Goal: Task Accomplishment & Management: Complete application form

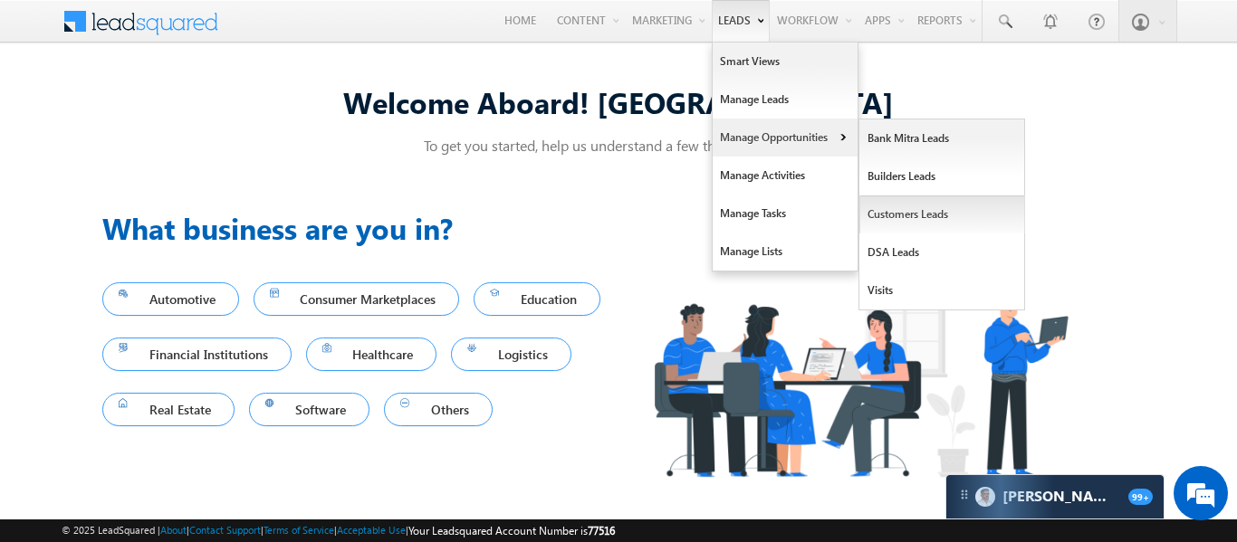
click at [952, 215] on link "Customers Leads" at bounding box center [942, 215] width 166 height 38
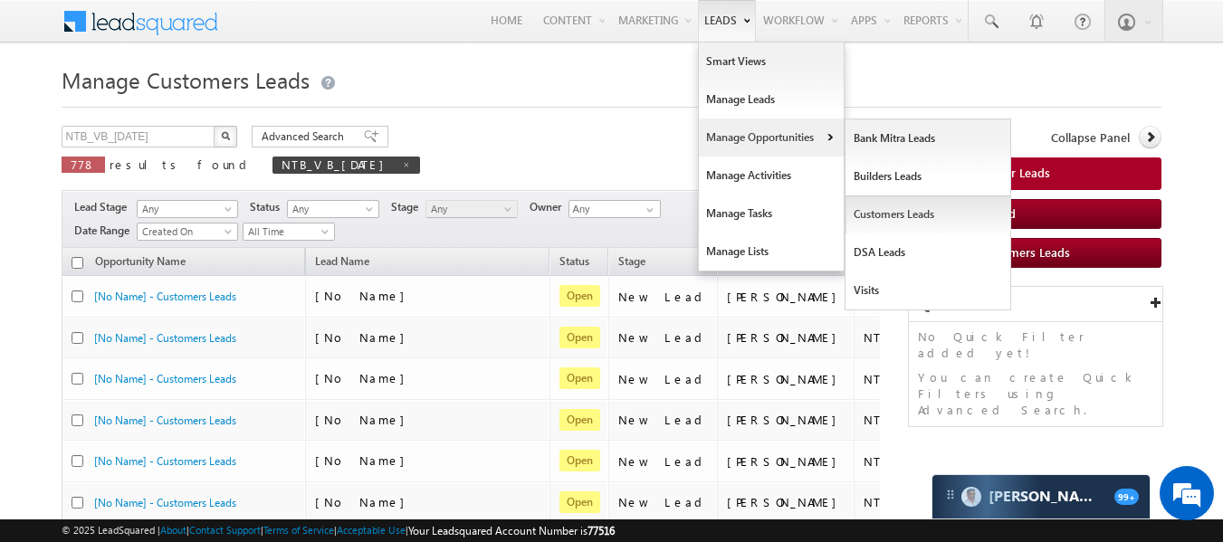
click at [916, 223] on link "Customers Leads" at bounding box center [929, 215] width 166 height 38
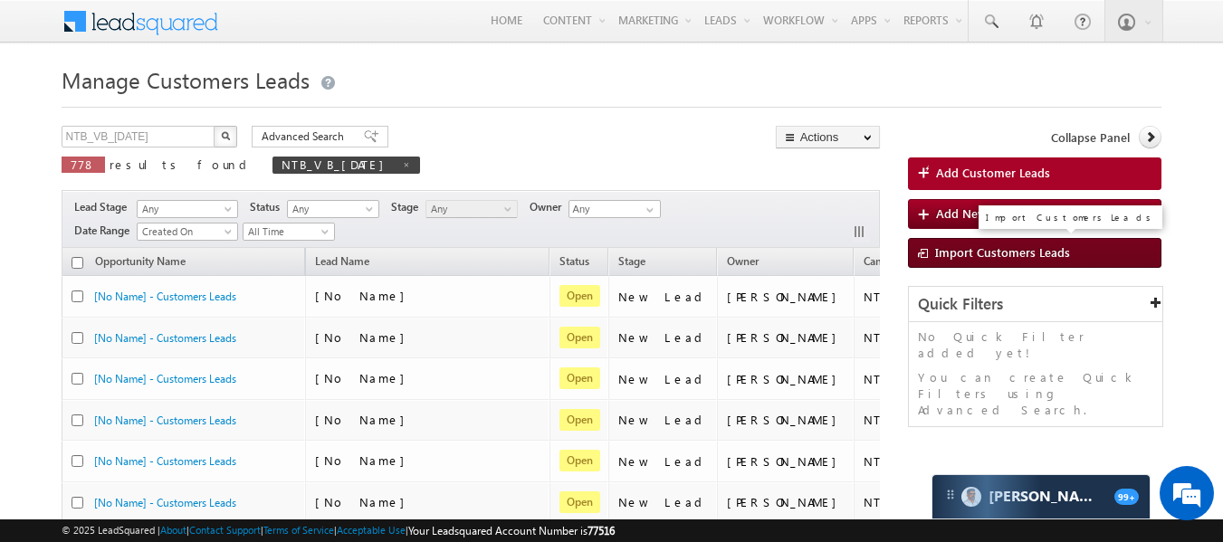
click at [949, 266] on link "Import Customers Leads" at bounding box center [1035, 253] width 254 height 30
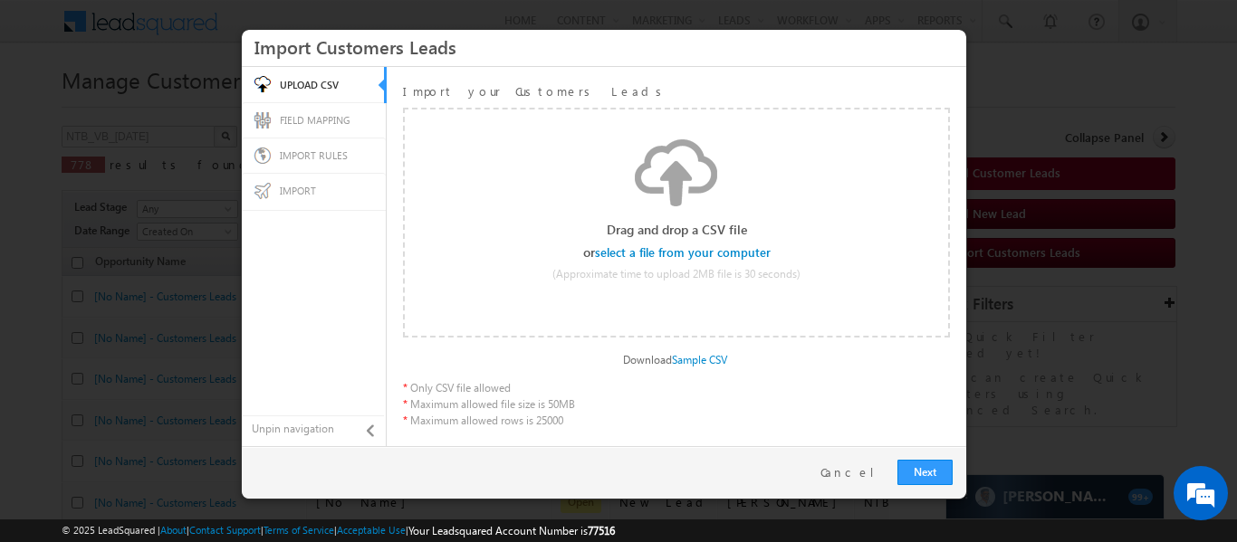
click at [962, 254] on div "Import your Customers Leads Drag and drop a CSV file or select a file from your…" at bounding box center [680, 256] width 572 height 378
click at [751, 250] on input "file" at bounding box center [684, 252] width 172 height 13
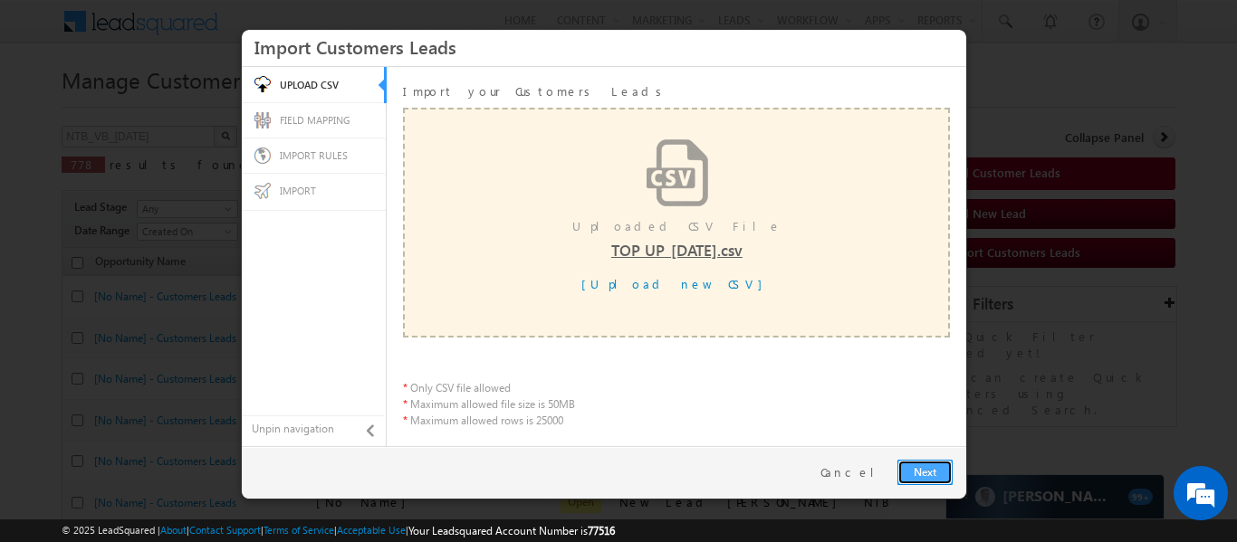
click at [925, 472] on link "Next" at bounding box center [924, 472] width 55 height 25
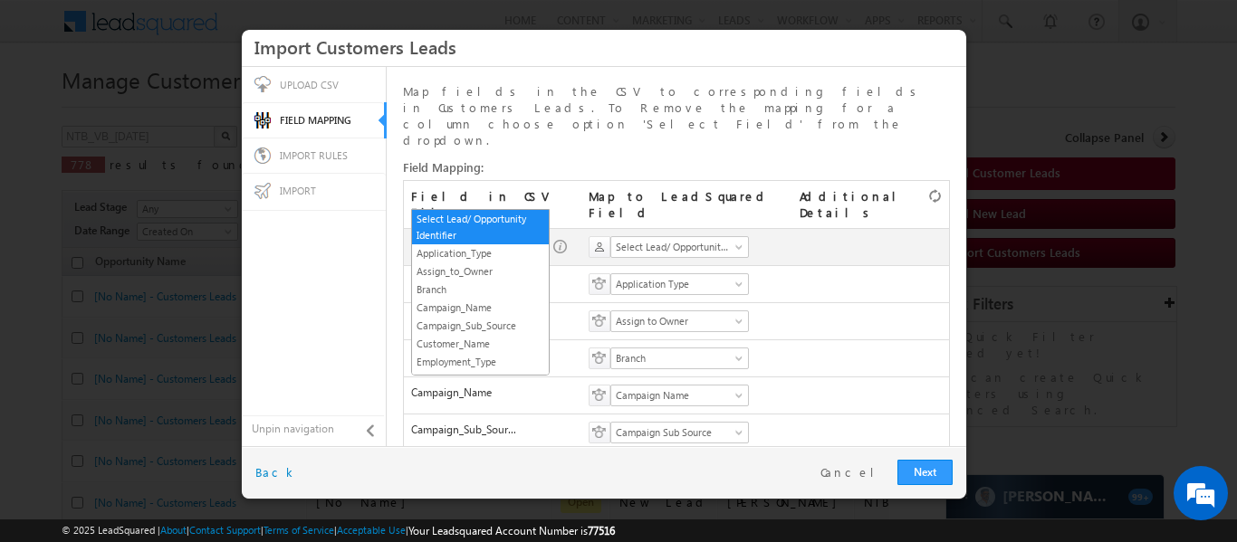
click at [522, 239] on span "Select Lead/ Opportunity Identifier" at bounding box center [474, 247] width 125 height 16
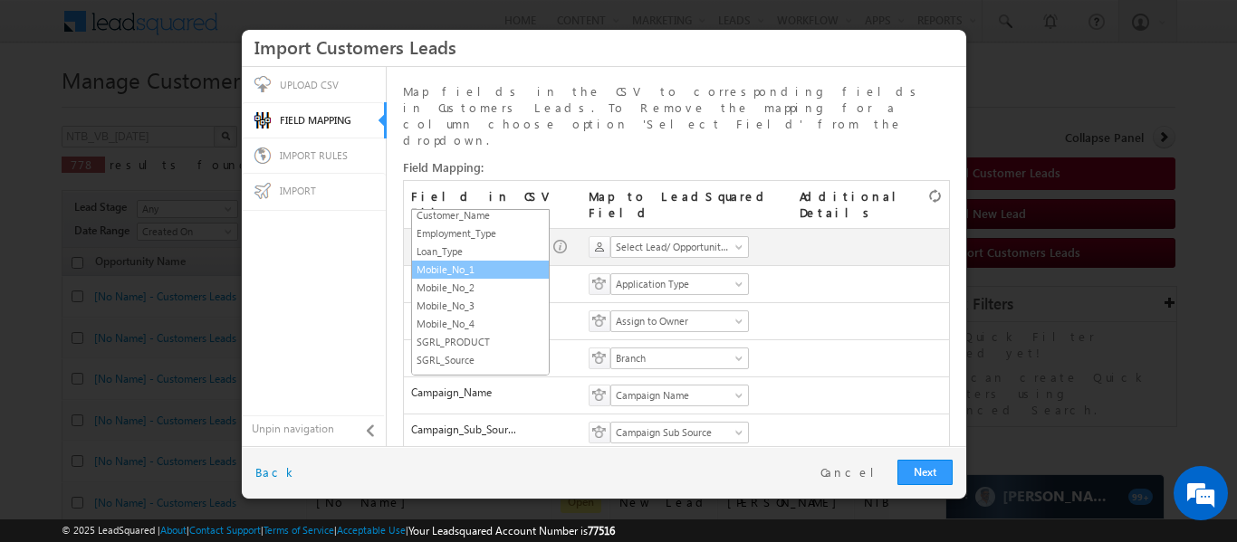
click at [474, 271] on link "Mobile_No_1" at bounding box center [480, 270] width 137 height 16
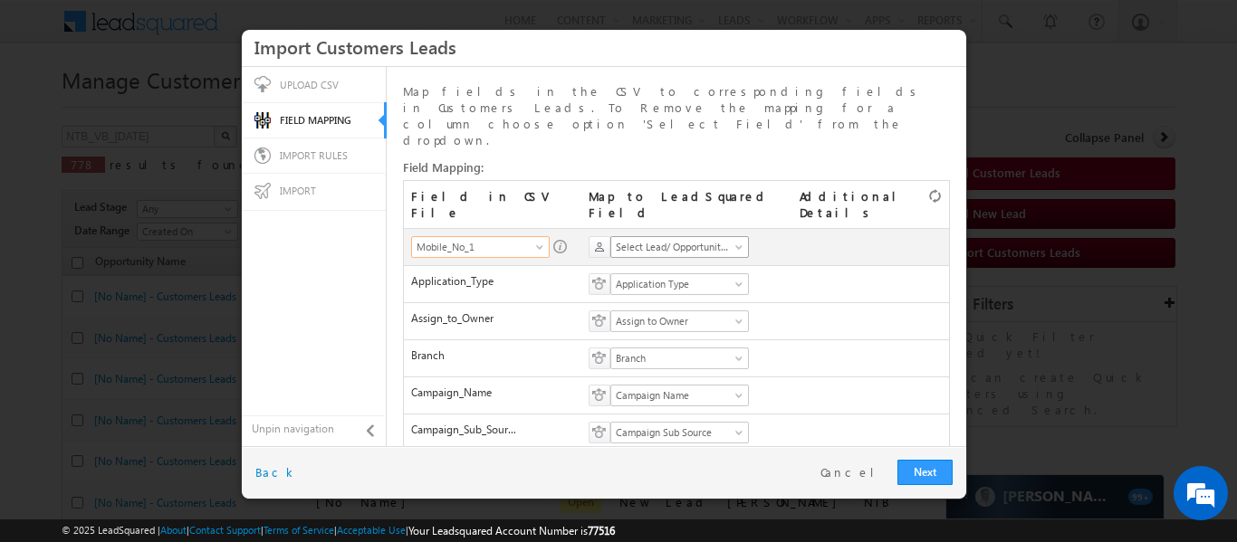
click at [695, 239] on span "Select Lead/ Opportunity Identifier" at bounding box center [673, 247] width 125 height 16
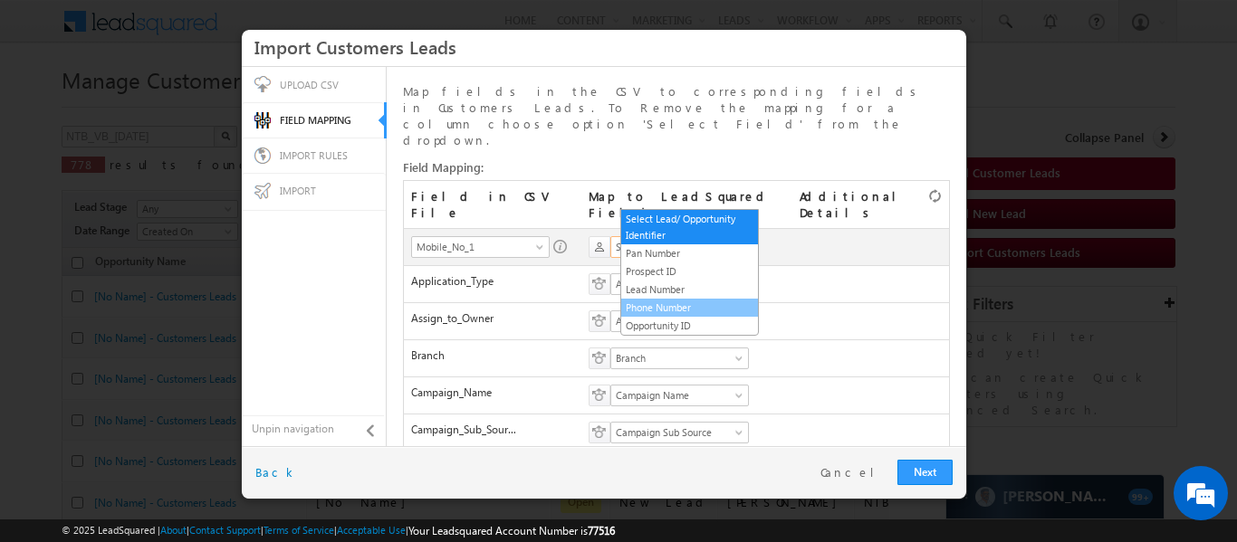
click at [672, 305] on link "Phone Number" at bounding box center [689, 308] width 137 height 16
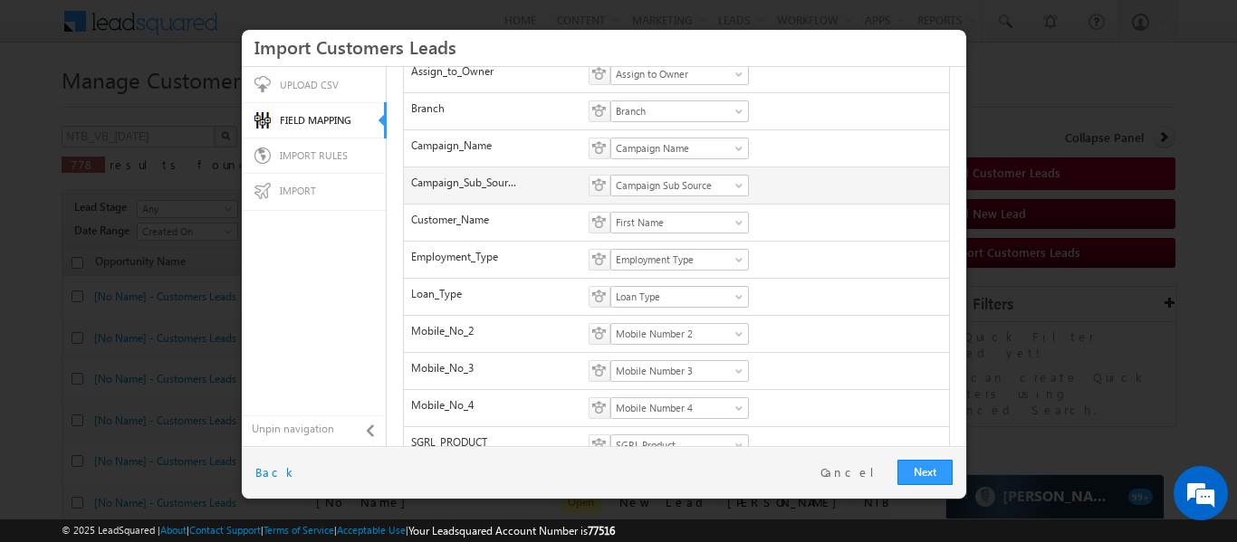
scroll to position [340, 0]
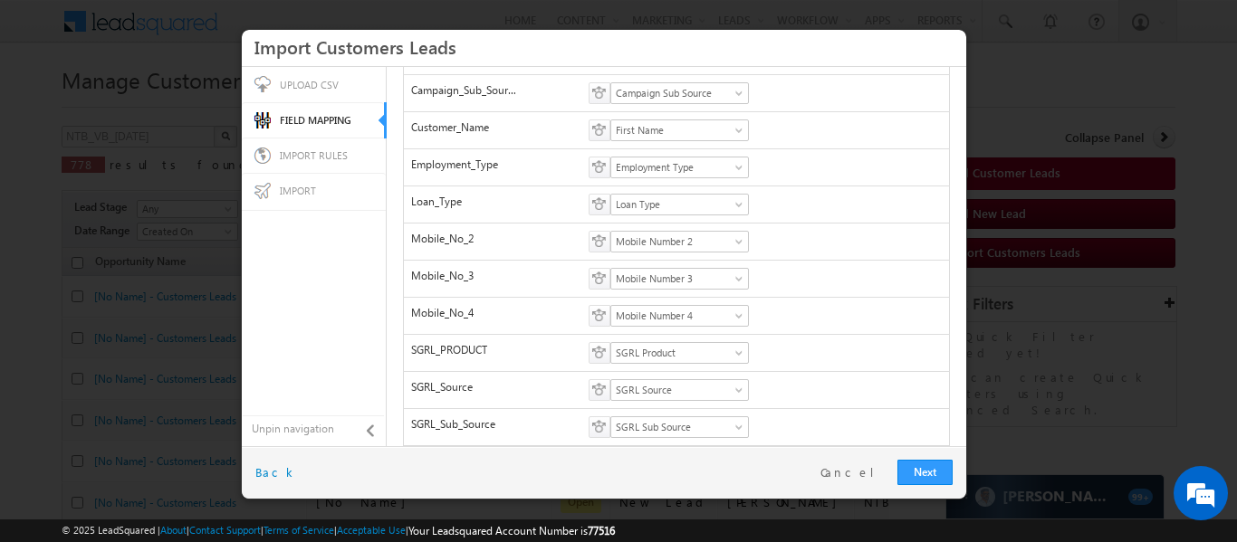
click at [920, 455] on div "Next Restart Cancel Back" at bounding box center [604, 472] width 724 height 53
click at [916, 465] on link "Next" at bounding box center [924, 472] width 55 height 25
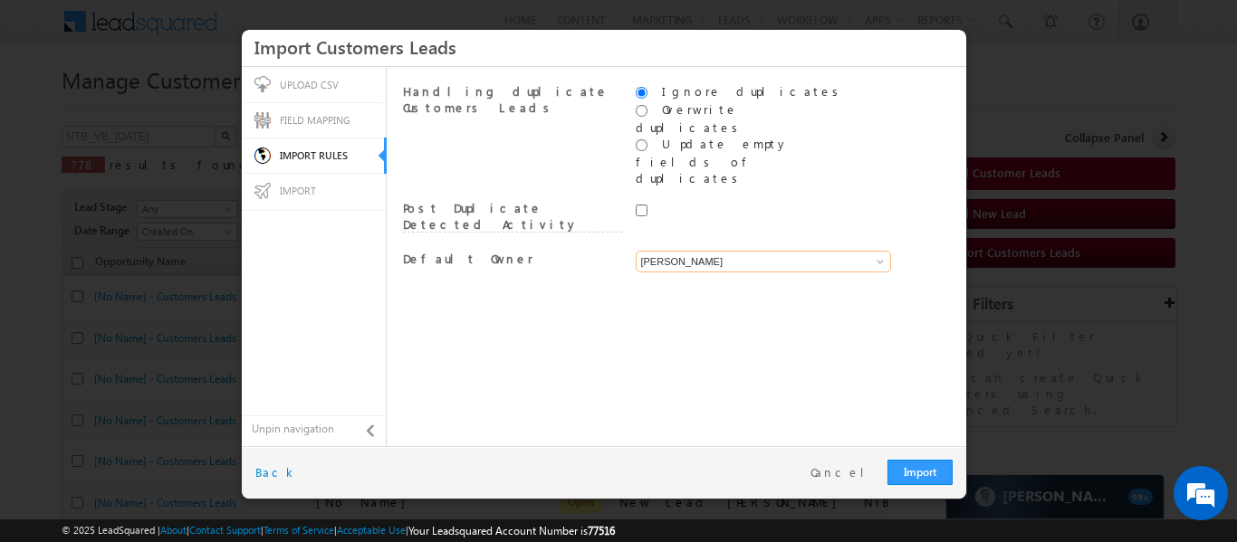
click at [742, 251] on input "[PERSON_NAME]" at bounding box center [763, 262] width 255 height 22
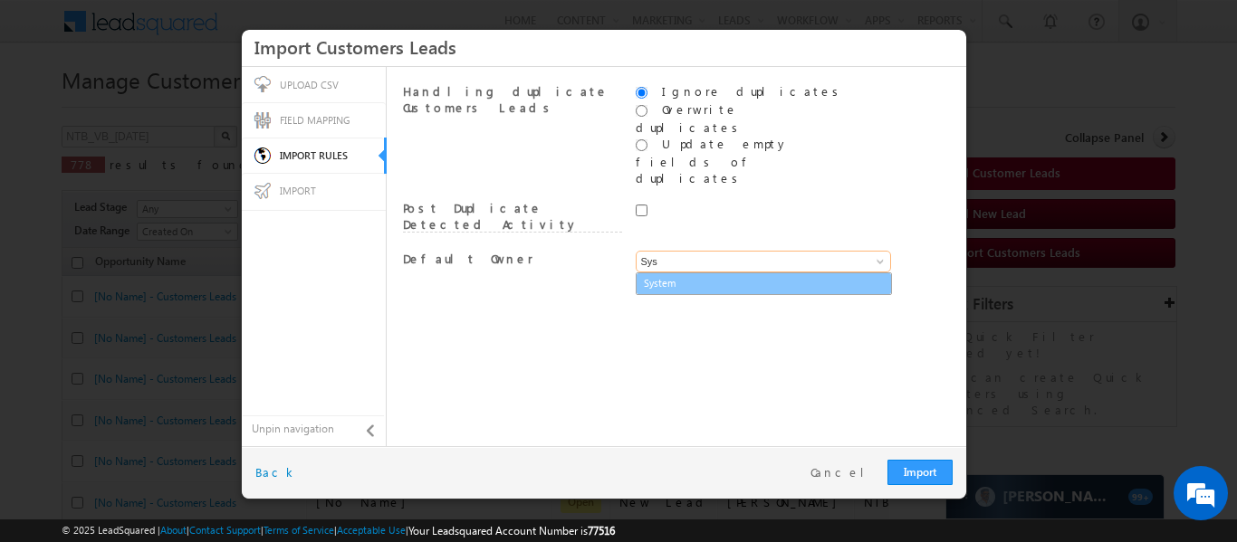
click at [730, 273] on link "System" at bounding box center [763, 283] width 254 height 21
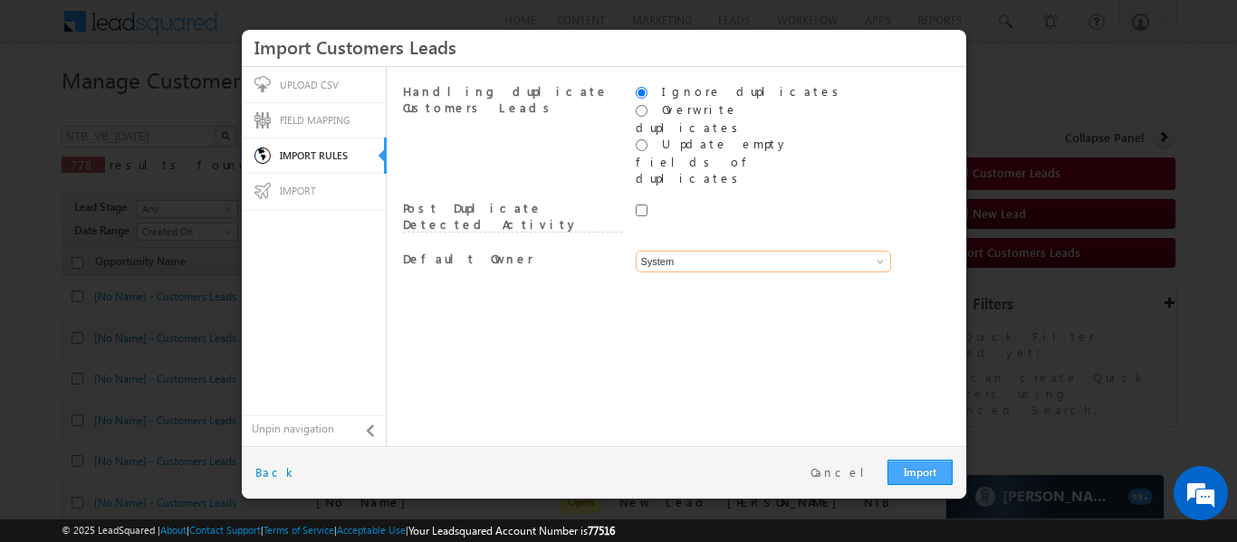
type input "System"
click at [895, 464] on link "Import" at bounding box center [919, 472] width 65 height 25
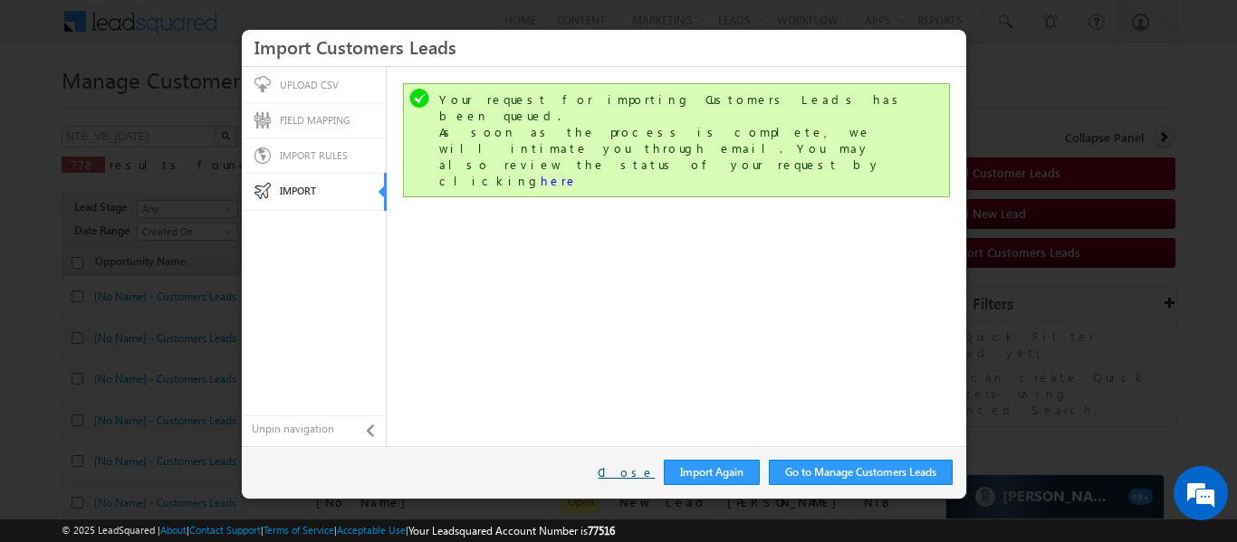
click at [629, 467] on link "Close" at bounding box center [626, 472] width 57 height 16
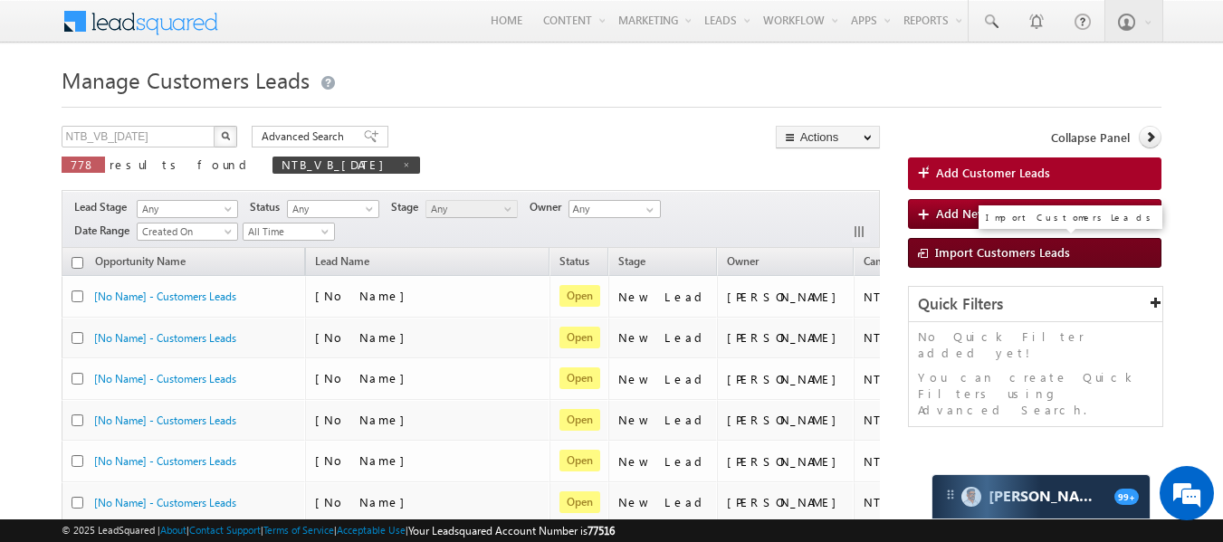
click at [953, 242] on link "Import Customers Leads" at bounding box center [1035, 253] width 254 height 30
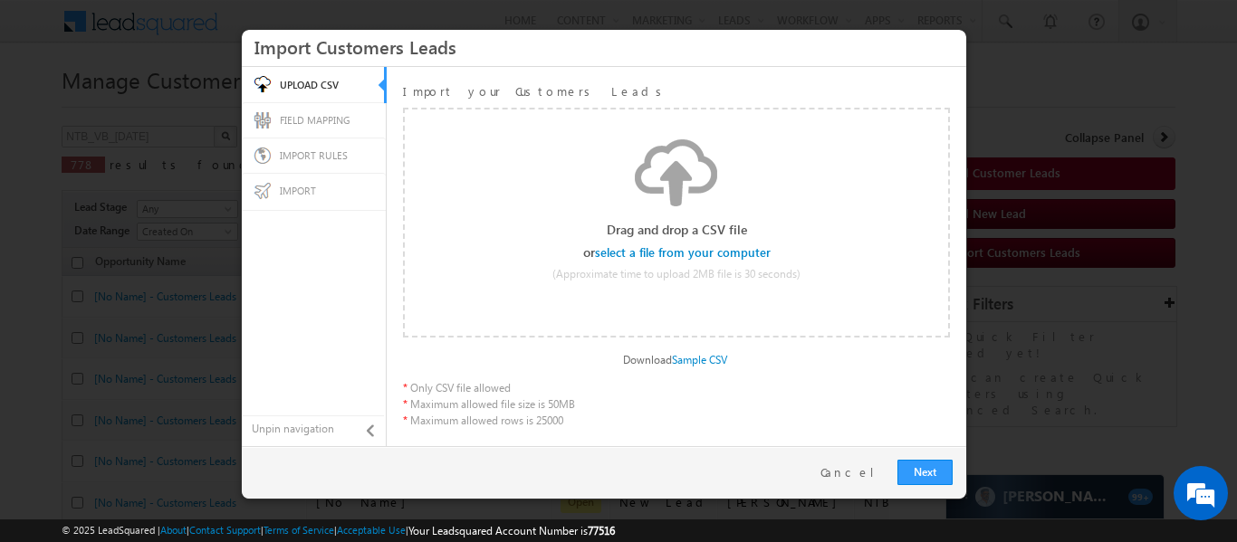
click at [725, 244] on div "Select file Drop files here to upload" at bounding box center [676, 213] width 543 height 227
click at [723, 249] on input "file" at bounding box center [684, 252] width 172 height 13
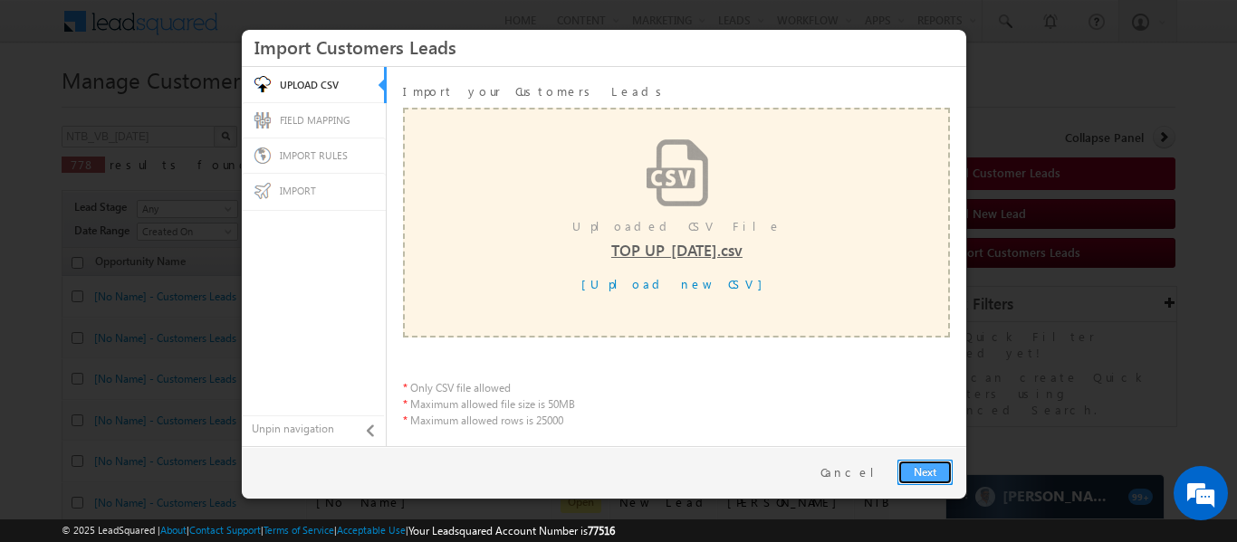
click at [938, 481] on link "Next" at bounding box center [924, 472] width 55 height 25
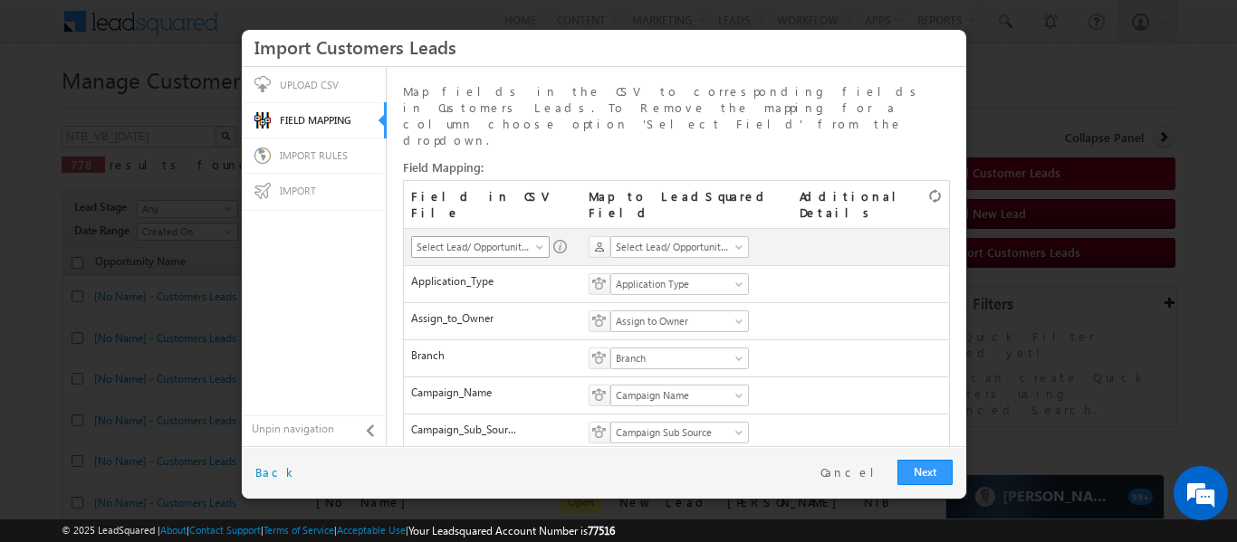
click at [529, 236] on link "Select Lead/ Opportunity Identifier" at bounding box center [480, 247] width 139 height 22
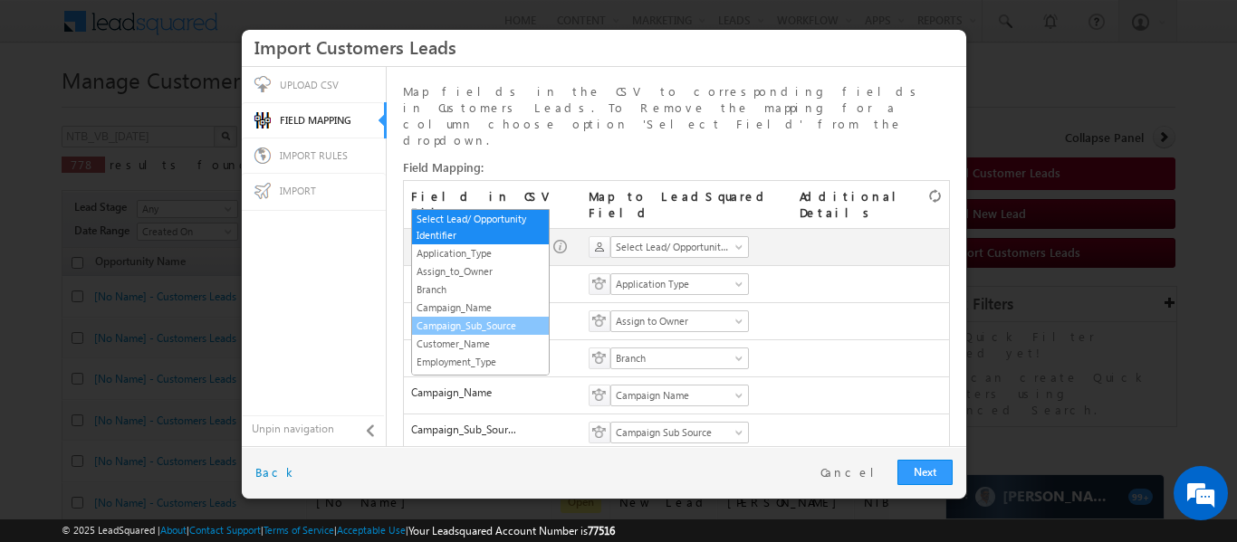
scroll to position [58, 0]
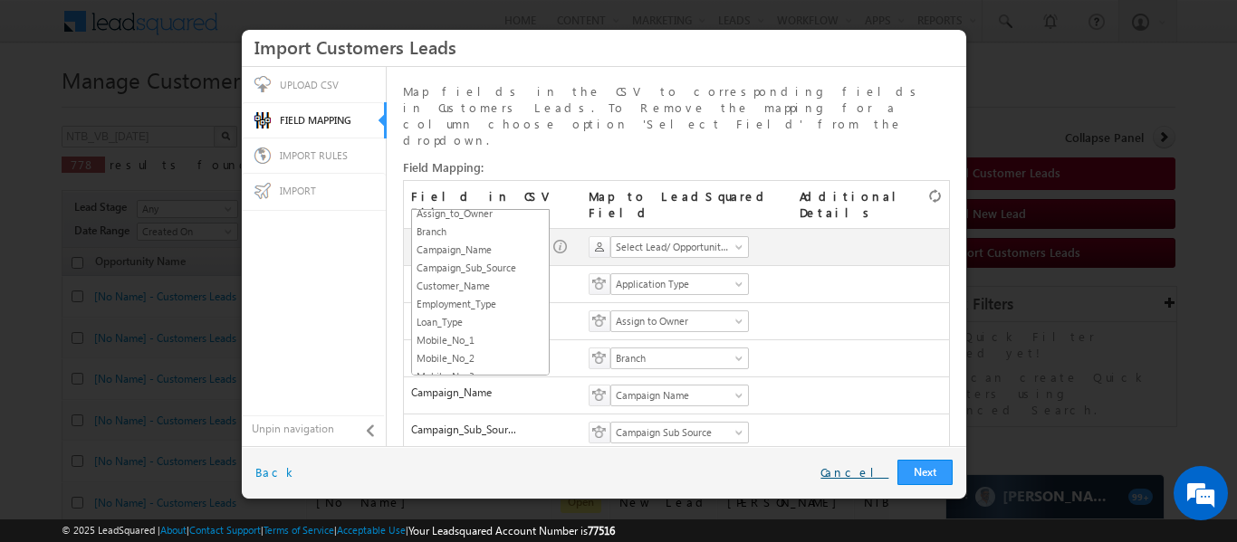
click at [866, 469] on link "Cancel" at bounding box center [854, 472] width 68 height 16
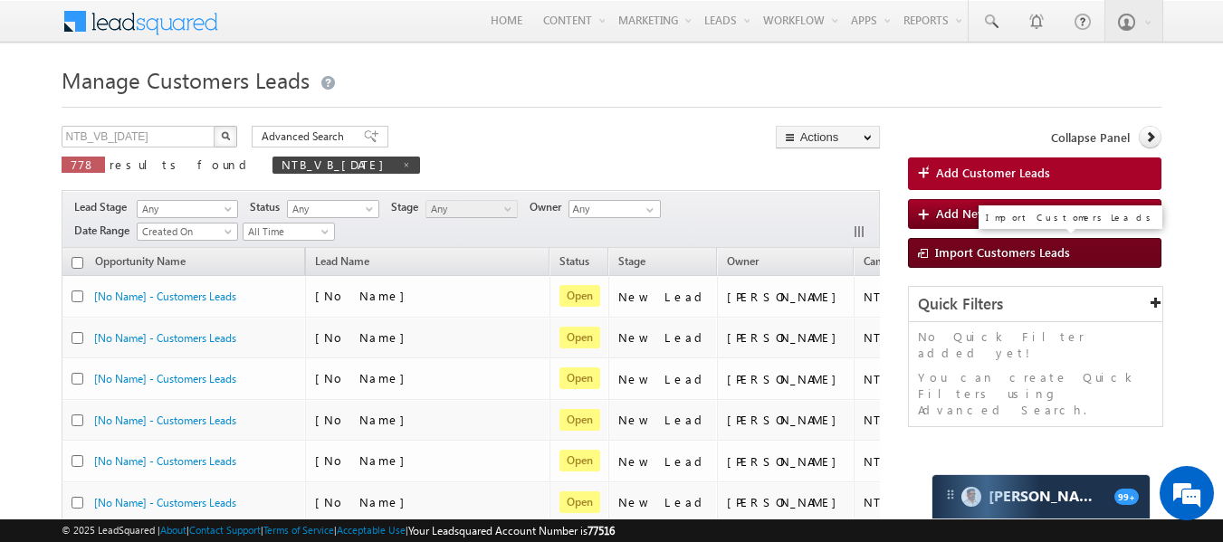
click at [997, 249] on span "Import Customers Leads" at bounding box center [1002, 251] width 135 height 15
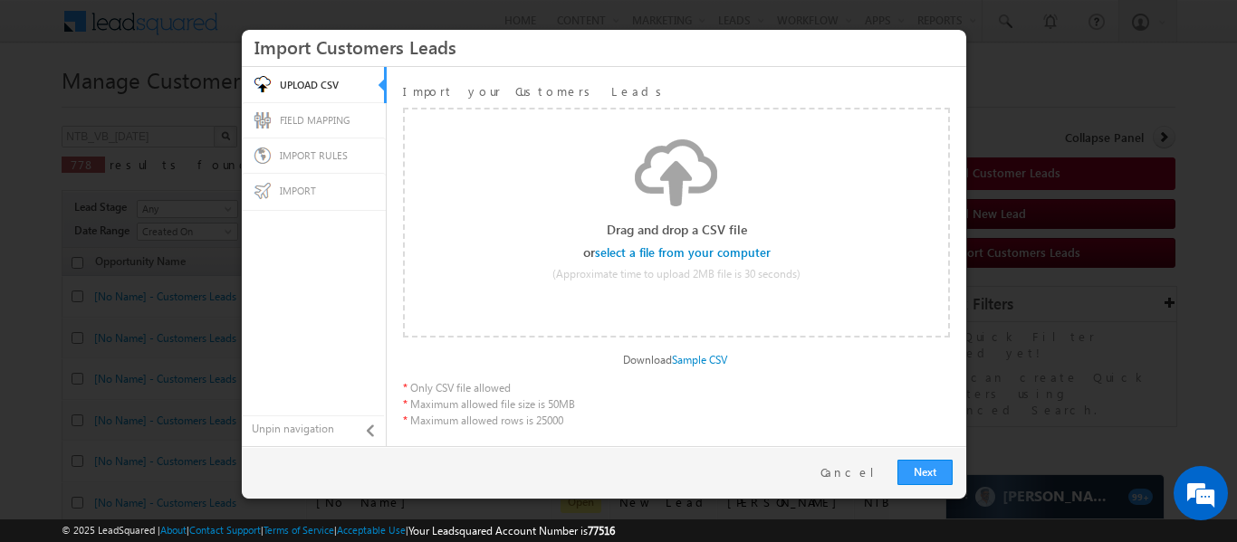
click at [656, 251] on input "file" at bounding box center [684, 252] width 172 height 13
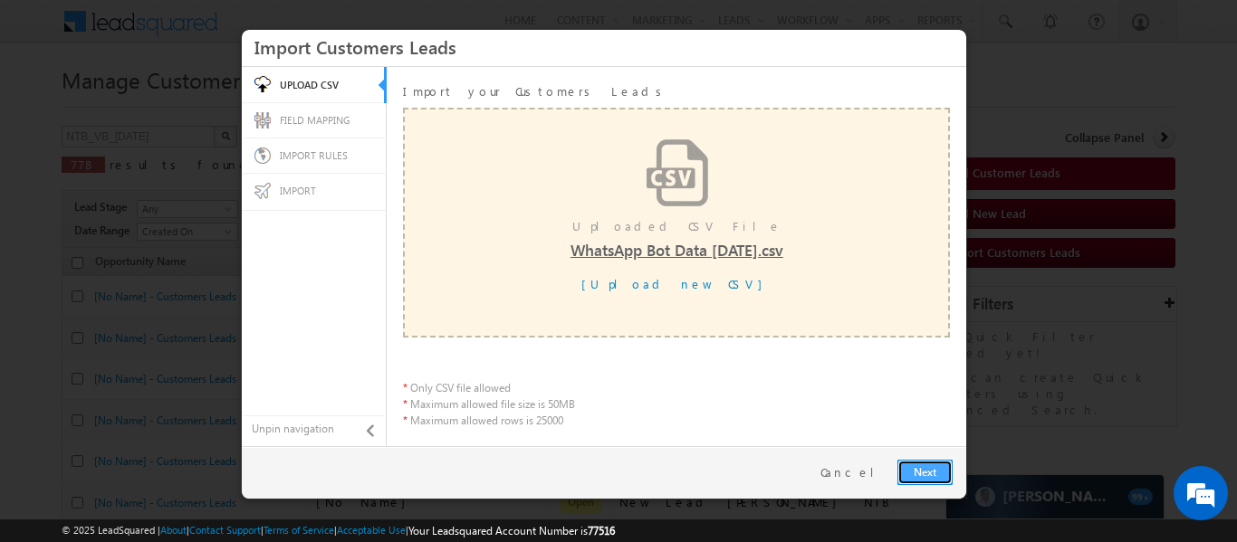
click at [930, 473] on link "Next" at bounding box center [924, 472] width 55 height 25
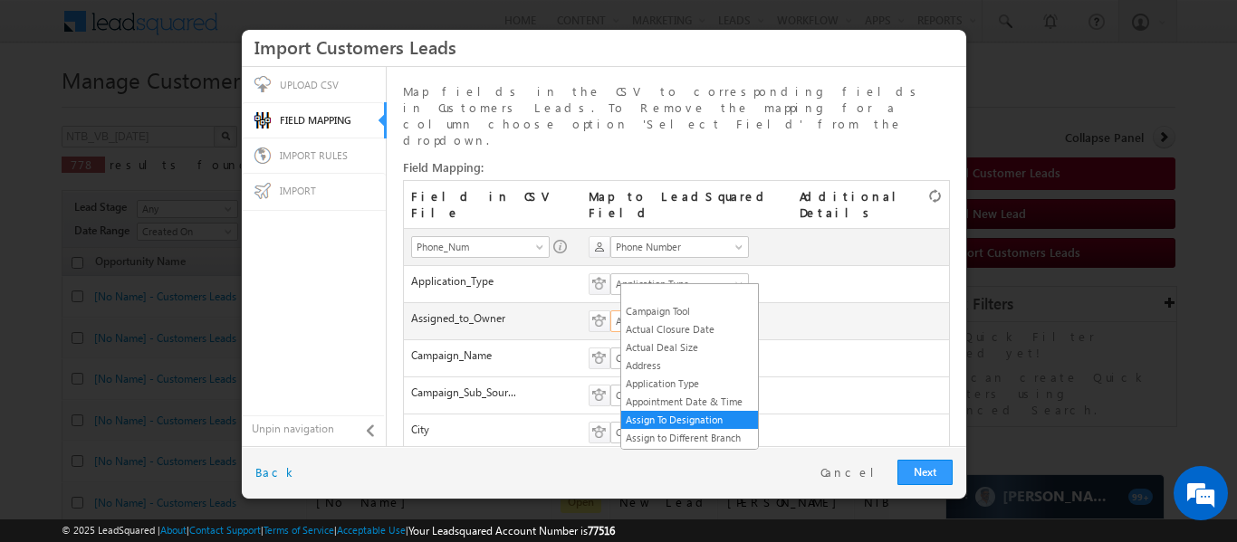
click at [676, 313] on span "Assign To Designation" at bounding box center [673, 321] width 125 height 16
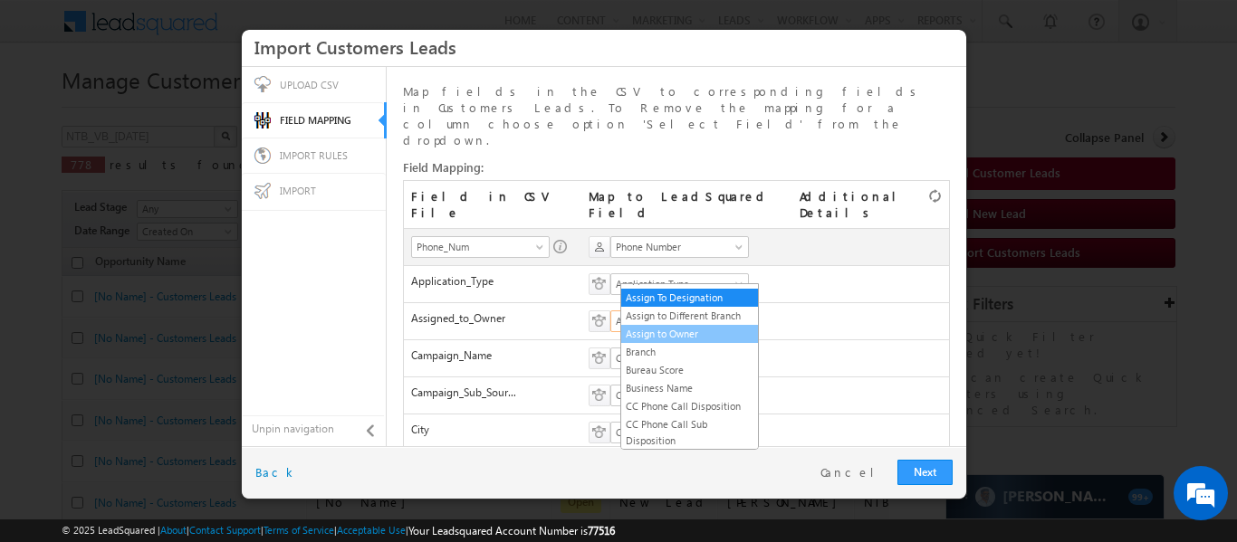
click at [683, 342] on link "Assign to Owner" at bounding box center [689, 334] width 137 height 16
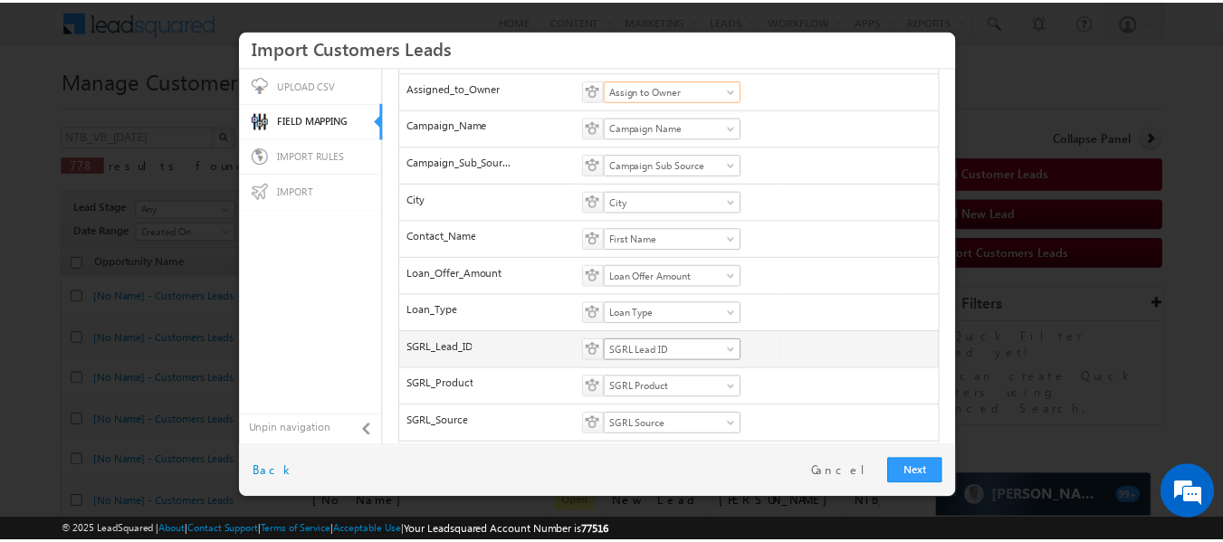
scroll to position [265, 0]
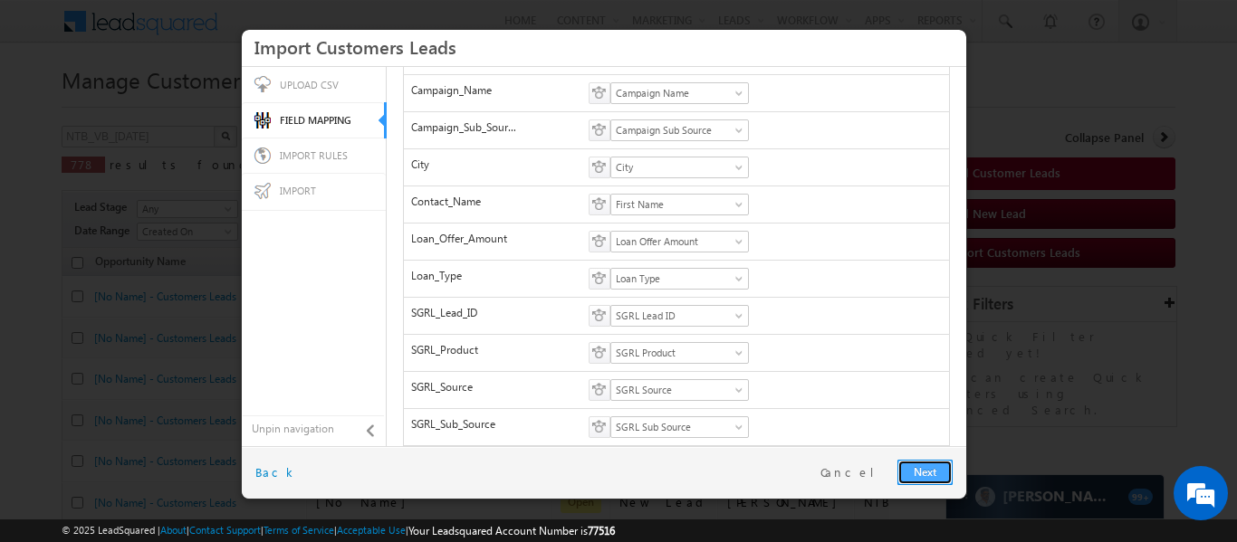
click at [904, 465] on link "Next" at bounding box center [924, 472] width 55 height 25
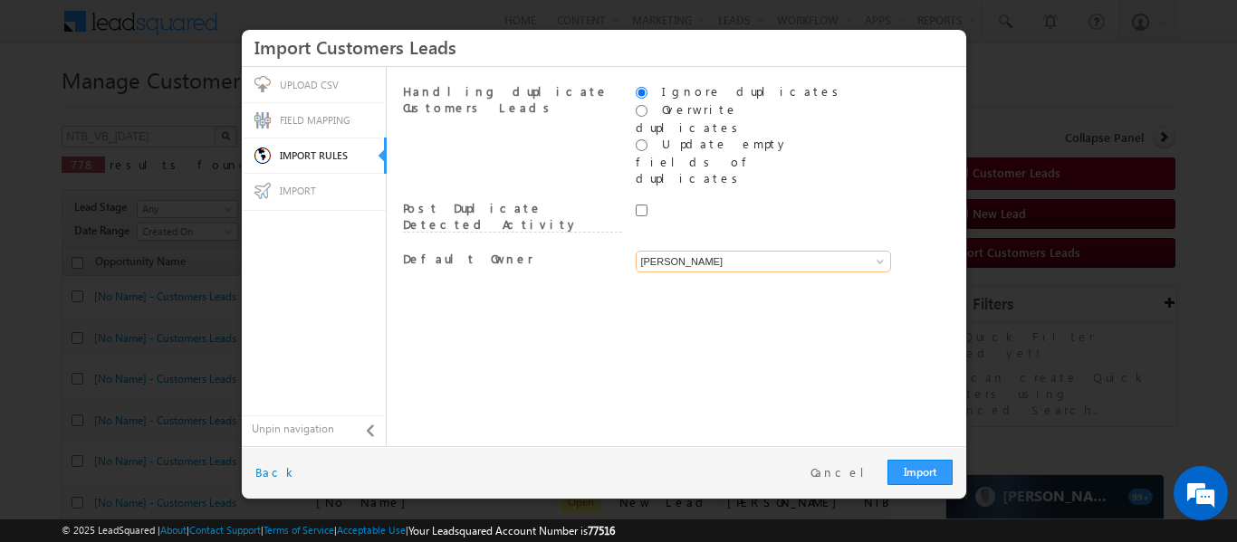
click at [772, 251] on input "[PERSON_NAME]" at bounding box center [763, 262] width 255 height 22
click at [736, 273] on link "System" at bounding box center [764, 283] width 256 height 21
type input "System"
click at [920, 460] on link "Import" at bounding box center [919, 472] width 65 height 25
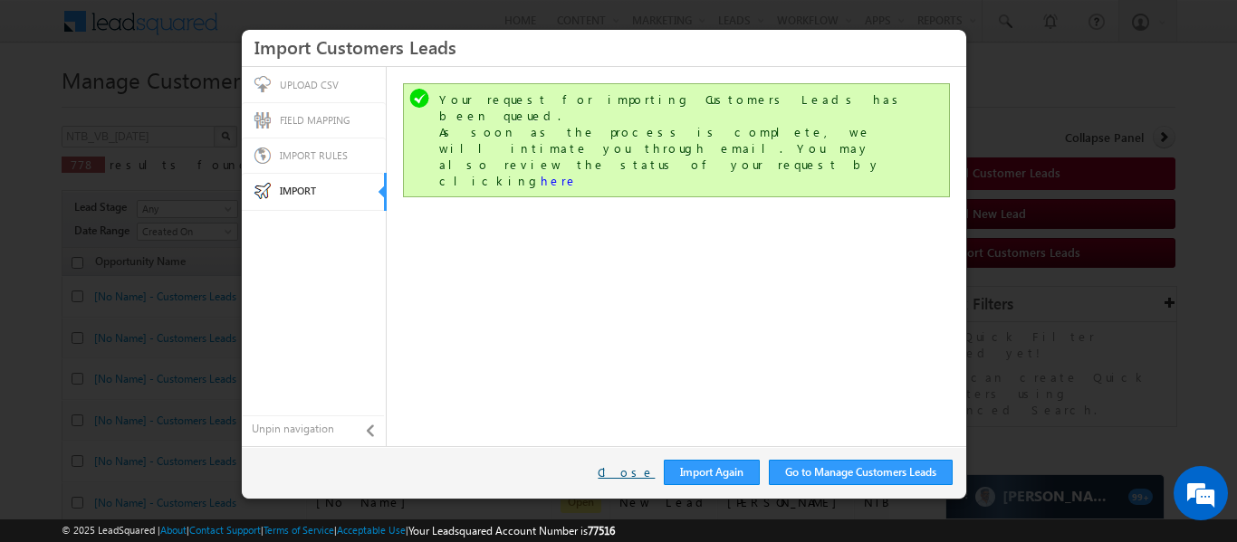
click at [626, 473] on link "Close" at bounding box center [626, 472] width 57 height 16
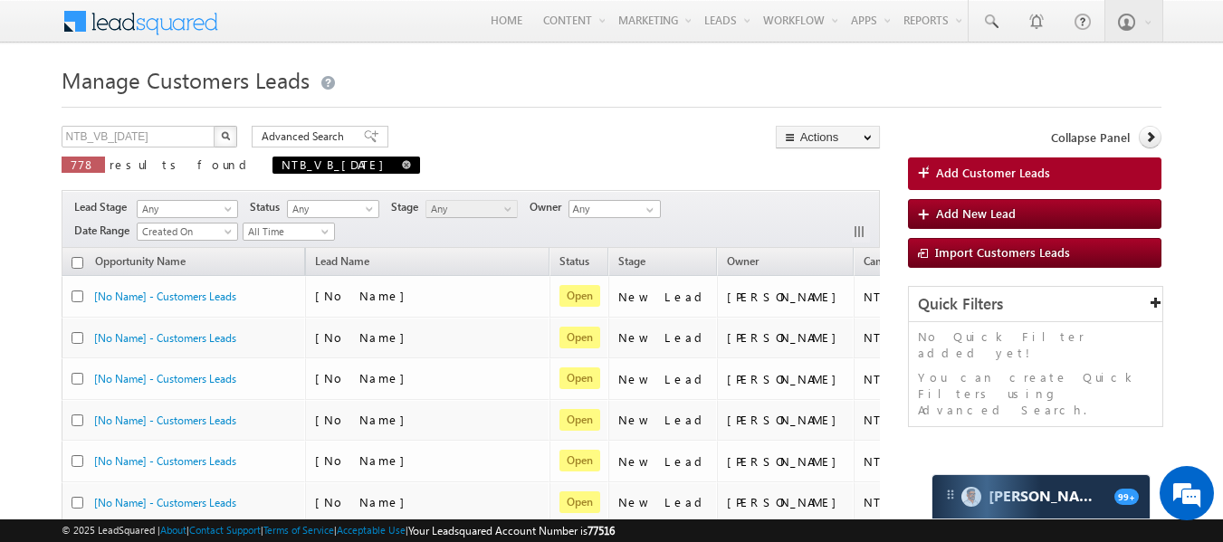
click at [309, 161] on span "NTB_VB_[DATE]" at bounding box center [347, 165] width 148 height 17
click at [402, 167] on span at bounding box center [406, 164] width 9 height 9
type input "Search Customers Leads"
